Goal: Information Seeking & Learning: Learn about a topic

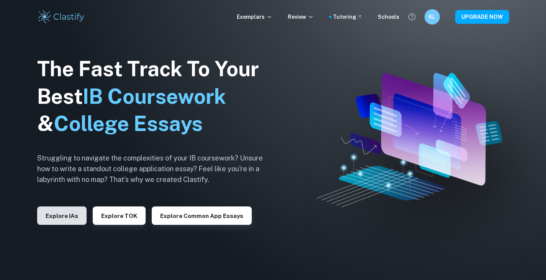
click at [67, 221] on button "Explore IAs" at bounding box center [61, 216] width 49 height 18
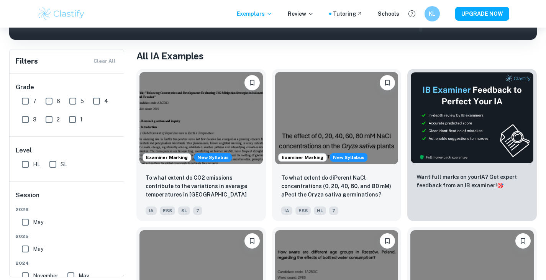
scroll to position [133, 0]
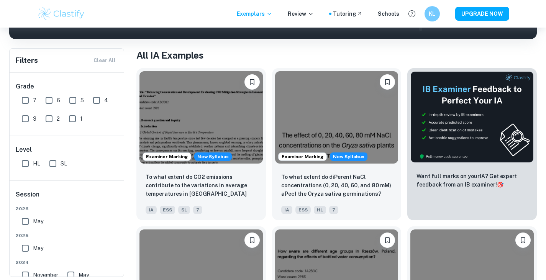
click at [27, 165] on input "HL" at bounding box center [25, 163] width 15 height 15
checkbox input "true"
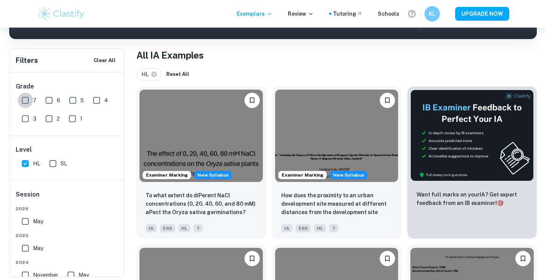
click at [25, 100] on input "7" at bounding box center [25, 100] width 15 height 15
checkbox input "true"
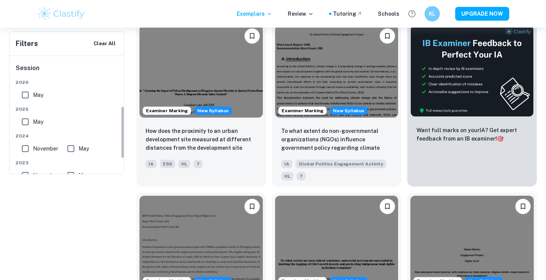
scroll to position [126, 0]
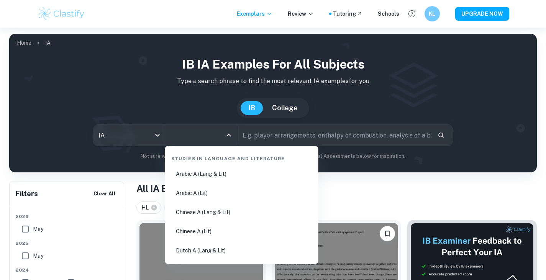
click at [200, 135] on input "All Subjects" at bounding box center [195, 135] width 53 height 15
click at [210, 171] on li "Arabic A (Lang & Lit)" at bounding box center [241, 174] width 147 height 18
type input "Arabic A (Lang & Lit)"
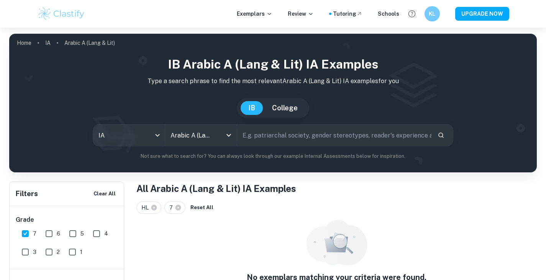
scroll to position [35, 0]
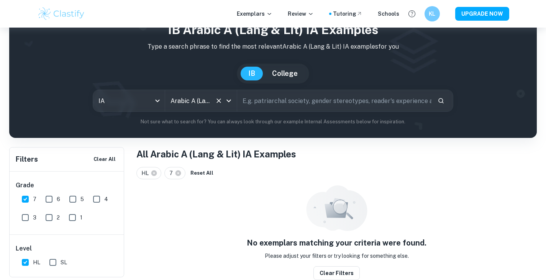
click at [222, 96] on div at bounding box center [224, 100] width 20 height 11
click at [230, 102] on icon "Open" at bounding box center [228, 100] width 9 height 9
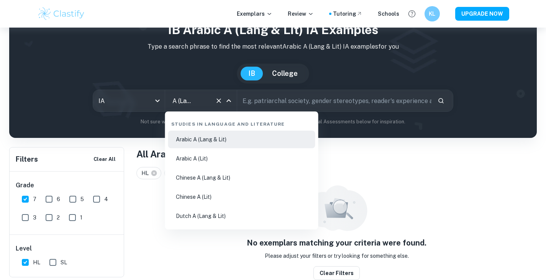
click at [229, 154] on li "Arabic A (Lit)" at bounding box center [241, 159] width 147 height 18
type input "Arabic A (Lit)"
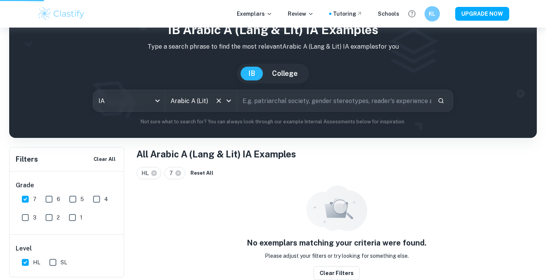
scroll to position [0, 0]
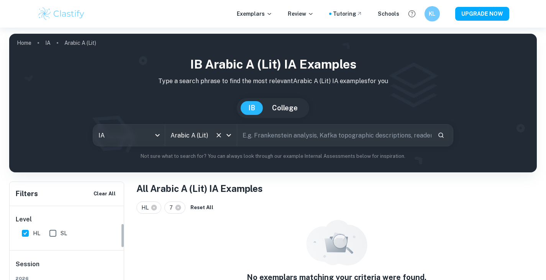
scroll to position [63, 0]
click at [26, 237] on input "HL" at bounding box center [25, 234] width 15 height 15
checkbox input "false"
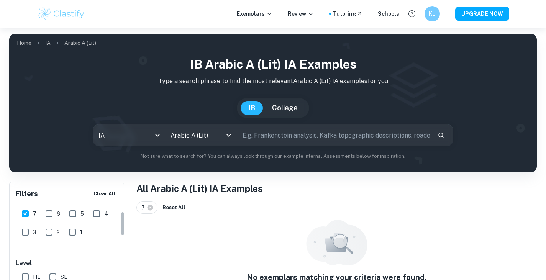
scroll to position [20, 0]
click at [26, 213] on input "7" at bounding box center [25, 214] width 15 height 15
checkbox input "false"
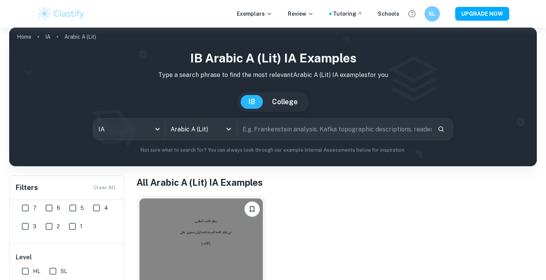
scroll to position [5, 0]
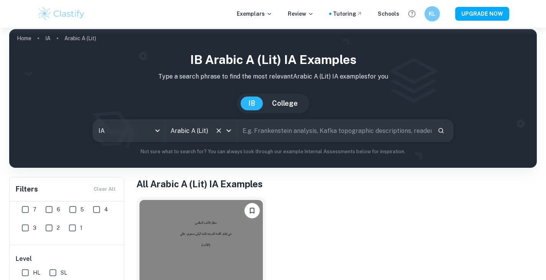
click at [230, 136] on button "Open" at bounding box center [228, 130] width 11 height 11
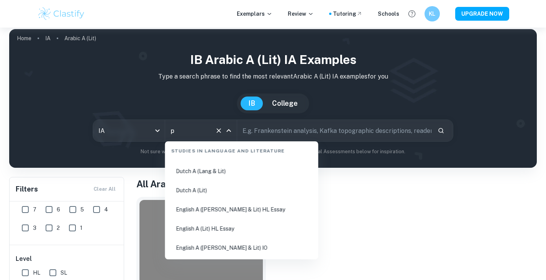
scroll to position [0, 0]
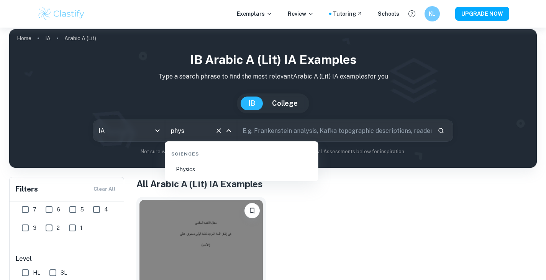
click at [205, 169] on li "Physics" at bounding box center [241, 170] width 147 height 18
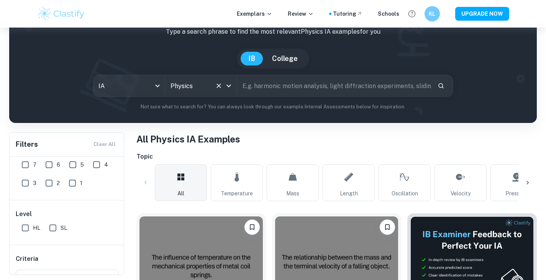
scroll to position [50, 0]
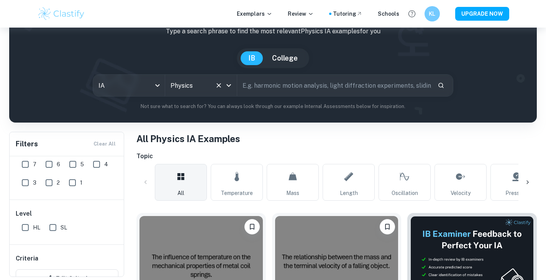
type input "Physics"
click at [25, 171] on input "7" at bounding box center [25, 164] width 15 height 15
checkbox input "true"
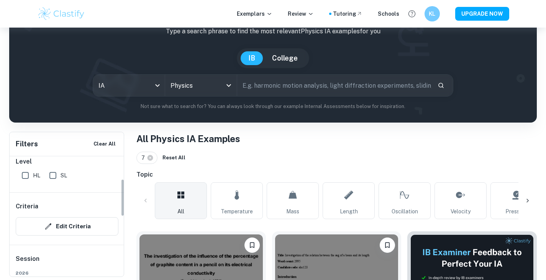
scroll to position [72, 0]
click at [25, 181] on input "HL" at bounding box center [25, 175] width 15 height 15
checkbox input "true"
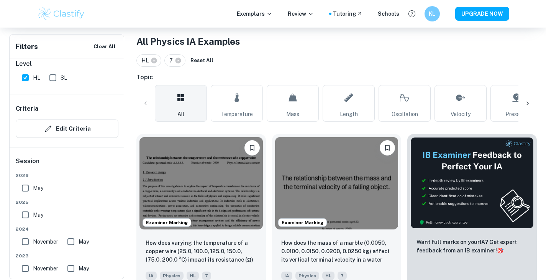
scroll to position [156, 0]
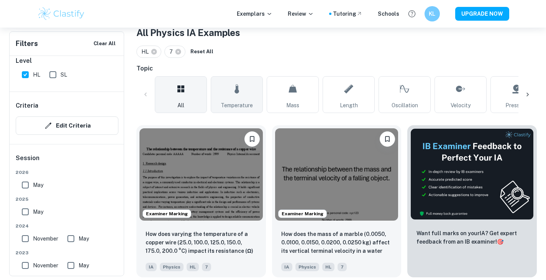
click at [237, 87] on icon at bounding box center [237, 88] width 5 height 9
type input "Temperature"
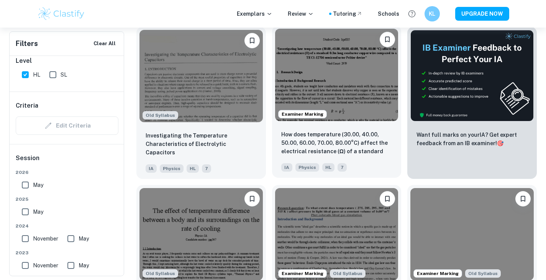
scroll to position [278, 0]
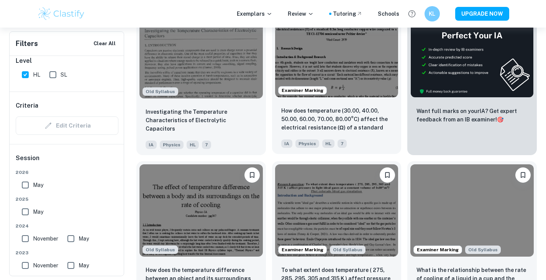
click at [363, 84] on img at bounding box center [336, 51] width 123 height 92
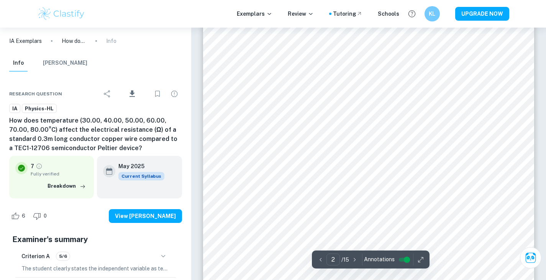
scroll to position [616, 0]
type input "4"
